Goal: Information Seeking & Learning: Learn about a topic

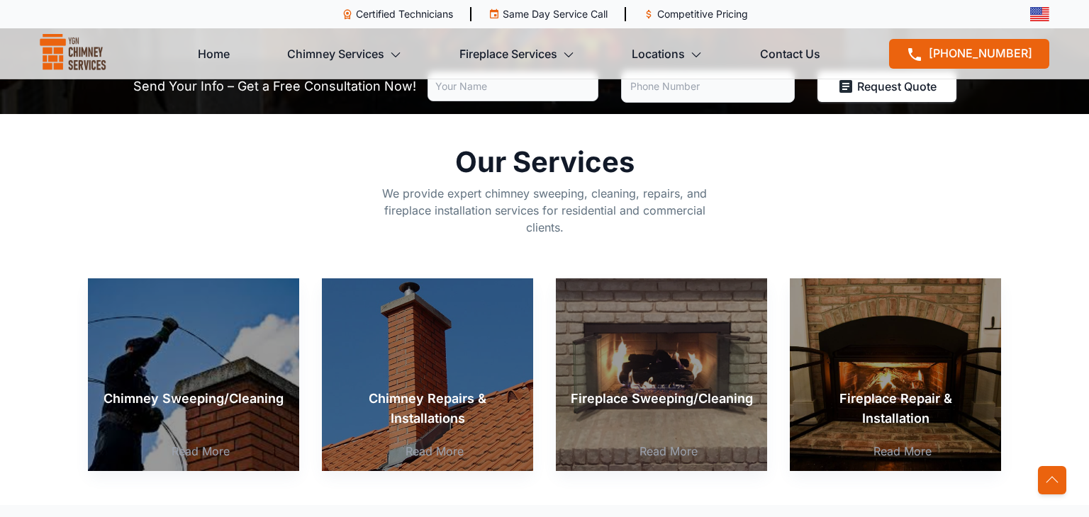
scroll to position [369, 0]
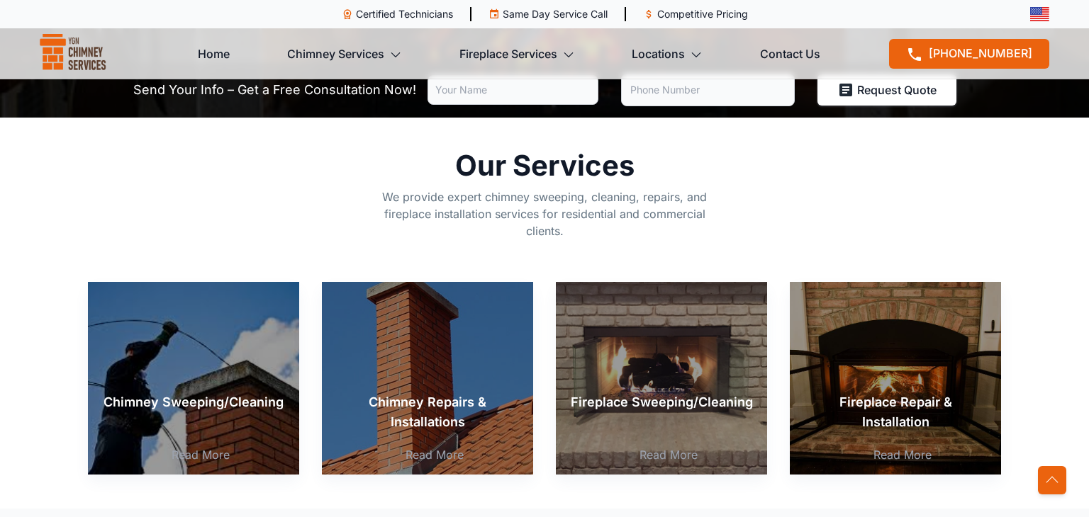
click at [371, 403] on p "Chimney Repairs & Installations" at bounding box center [427, 413] width 183 height 40
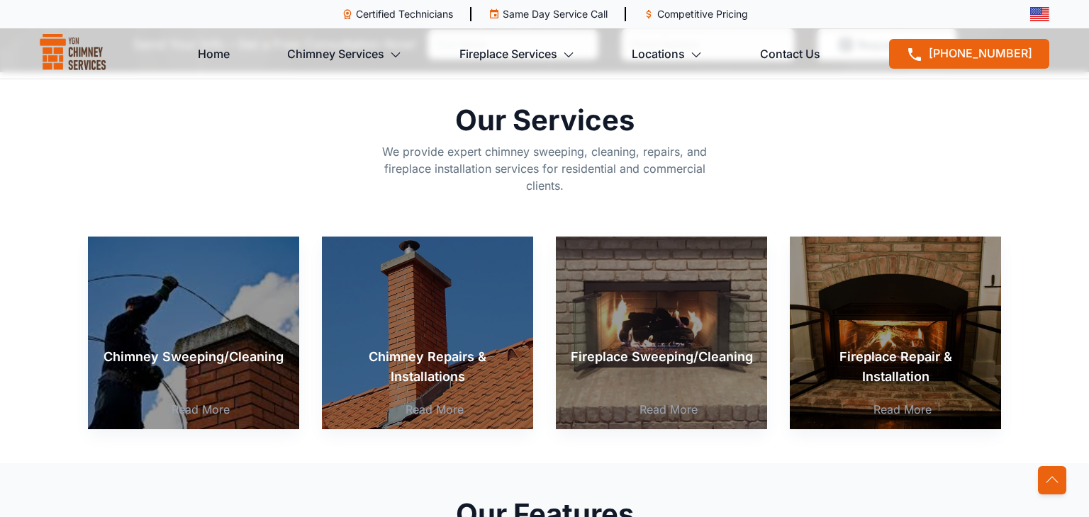
scroll to position [417, 0]
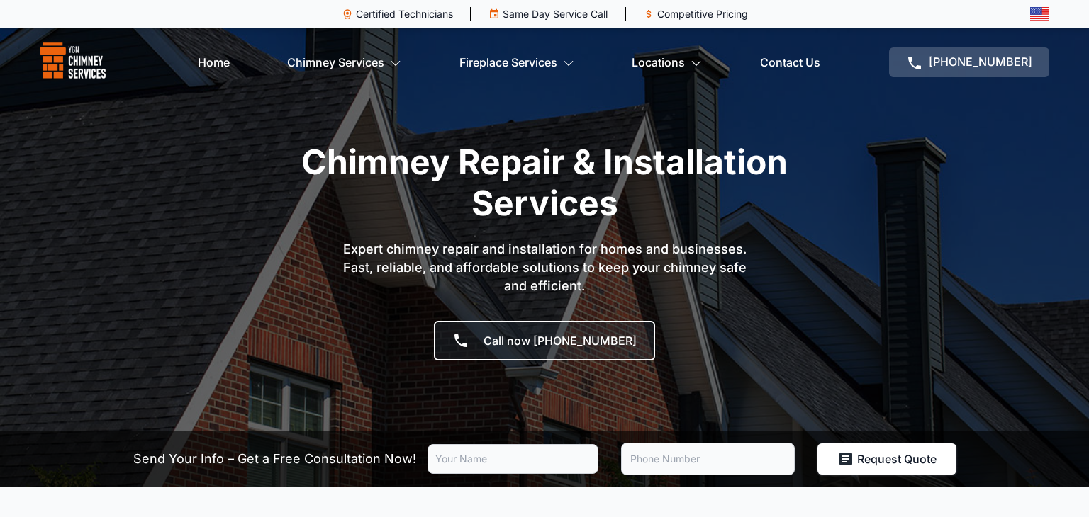
click at [301, 160] on h1 "Chimney Repair & Installation Services" at bounding box center [544, 183] width 553 height 82
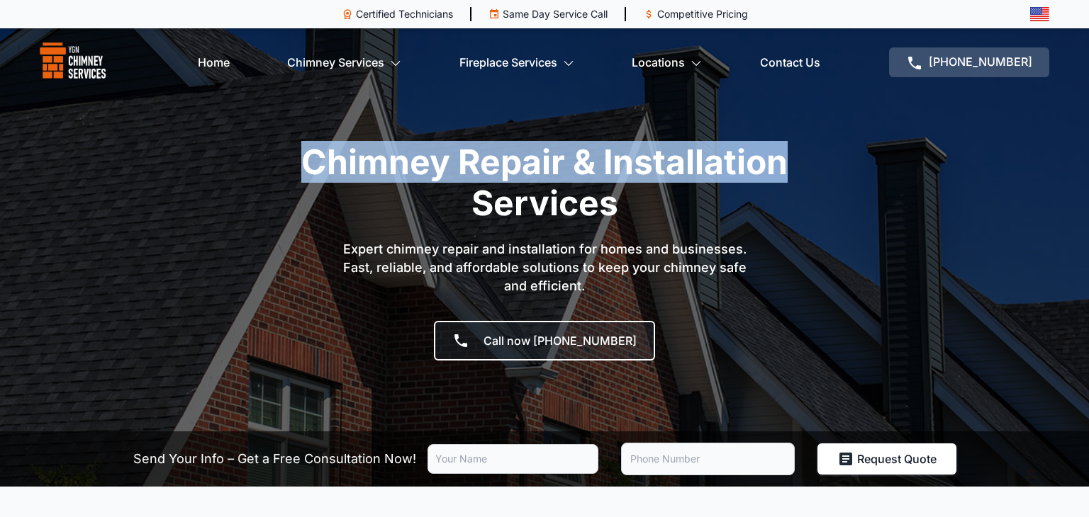
drag, startPoint x: 305, startPoint y: 163, endPoint x: 857, endPoint y: 147, distance: 552.4
click at [857, 147] on div "Chimney Repair & Installation Services Expert chimney repair and installation f…" at bounding box center [545, 265] width 936 height 247
copy h1 "Chimney Repair & Installation"
